Goal: Task Accomplishment & Management: Use online tool/utility

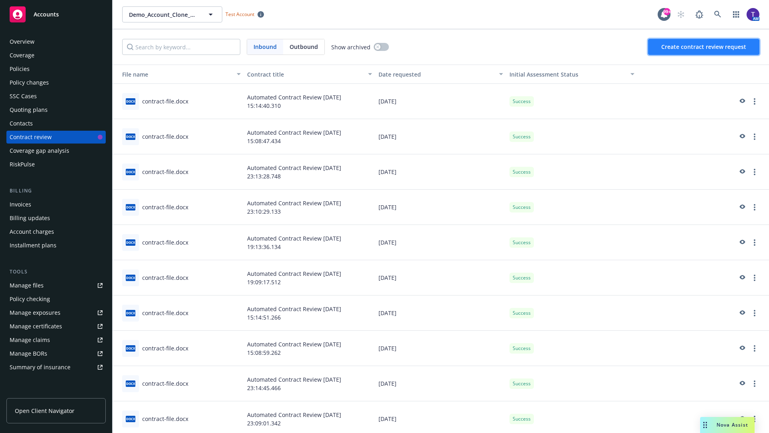
click at [704, 47] on span "Create contract review request" at bounding box center [704, 47] width 85 height 8
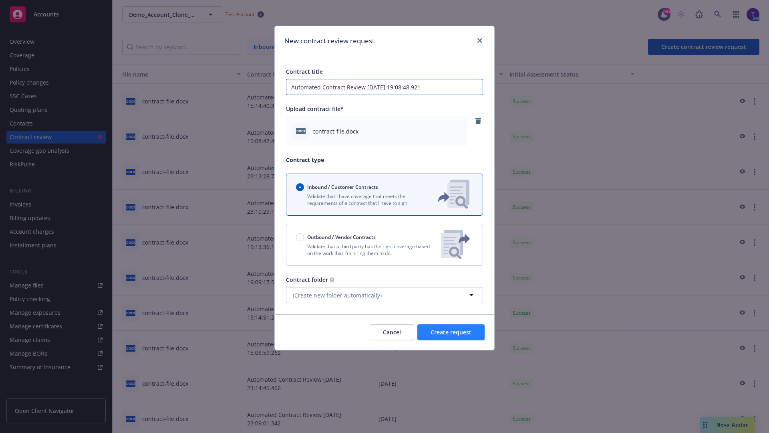
type input "Automated Contract Review [DATE] 19:08:48.921"
click at [451, 332] on span "Create request" at bounding box center [451, 332] width 41 height 8
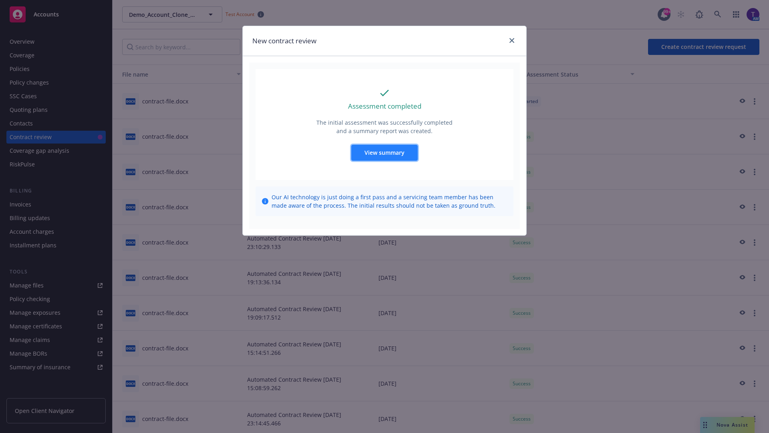
click at [384, 152] on span "View summary" at bounding box center [385, 153] width 40 height 8
